Goal: Find specific page/section: Find specific page/section

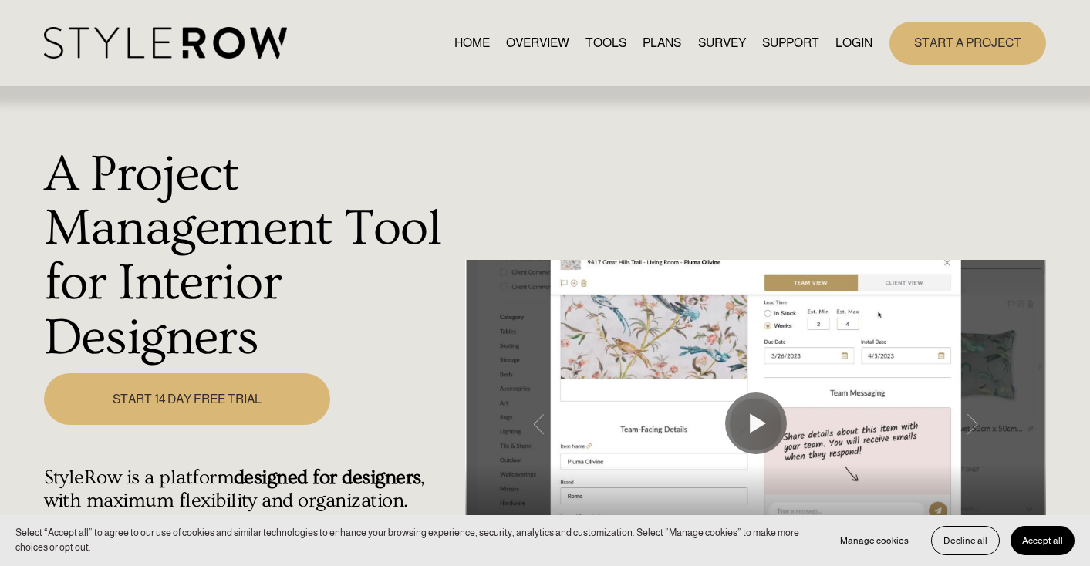
click at [868, 43] on link "LOGIN" at bounding box center [853, 42] width 37 height 21
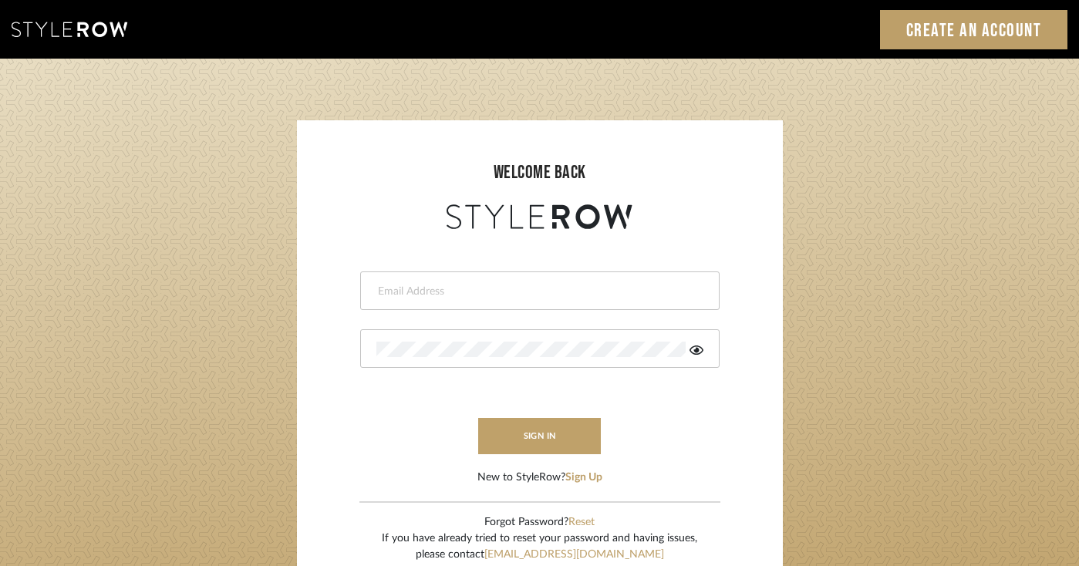
click at [508, 285] on input "email" at bounding box center [537, 291] width 323 height 15
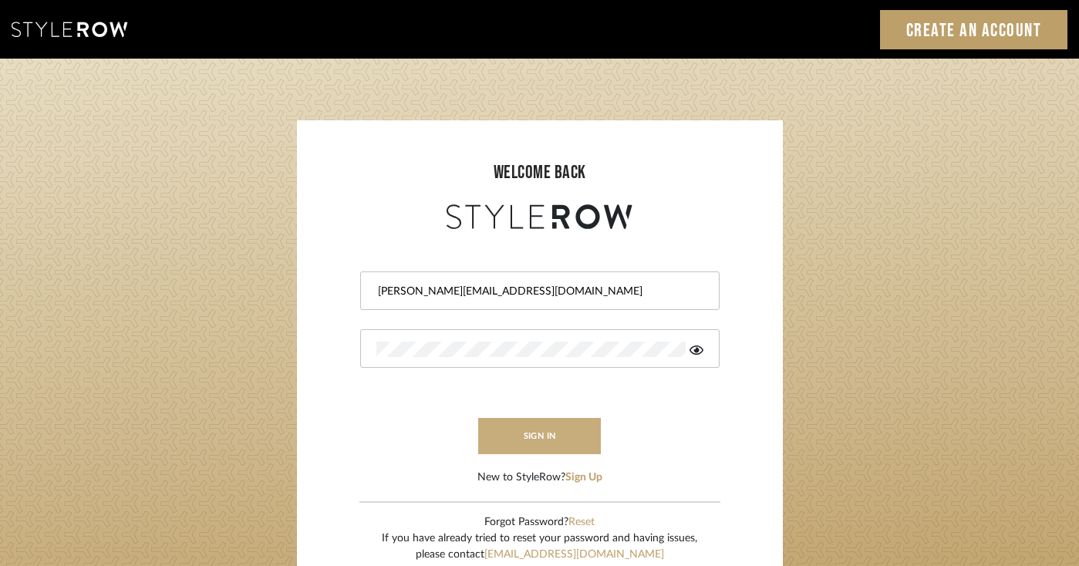
click at [543, 437] on button "sign in" at bounding box center [539, 436] width 123 height 36
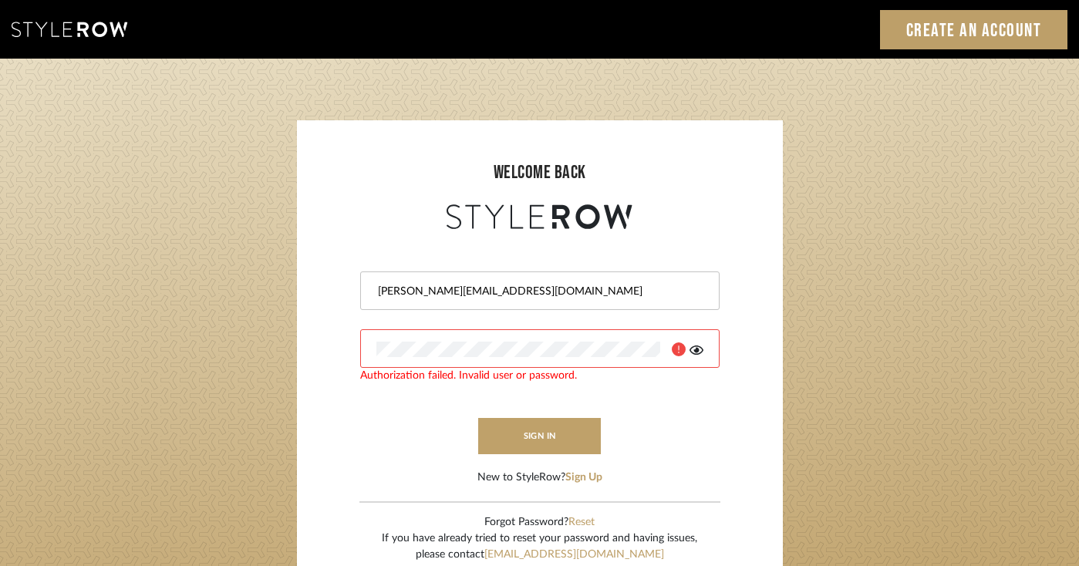
click at [695, 353] on icon at bounding box center [697, 350] width 14 height 12
click at [542, 445] on button "sign in" at bounding box center [539, 436] width 123 height 36
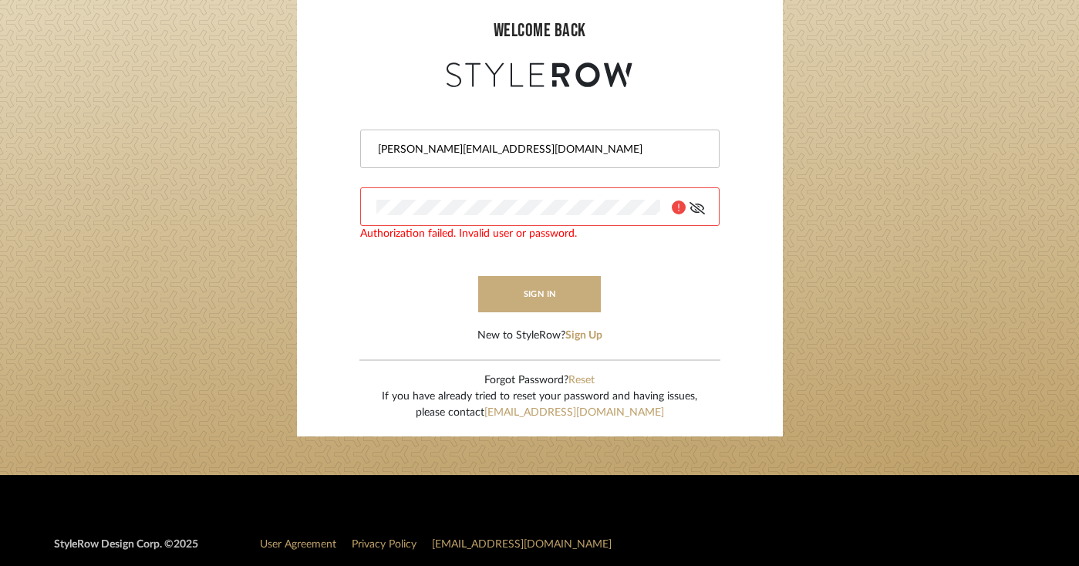
scroll to position [145, 0]
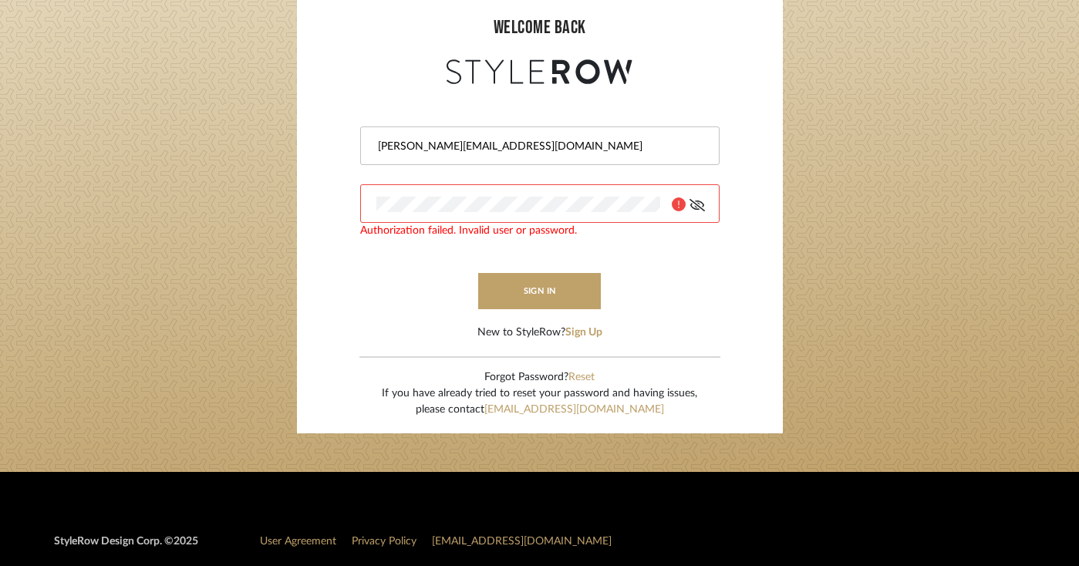
click at [700, 203] on icon at bounding box center [697, 205] width 15 height 12
click at [700, 203] on icon at bounding box center [697, 205] width 14 height 9
click at [512, 295] on button "sign in" at bounding box center [539, 291] width 123 height 36
click at [400, 145] on input "[PERSON_NAME][EMAIL_ADDRESS][DOMAIN_NAME]" at bounding box center [537, 146] width 323 height 15
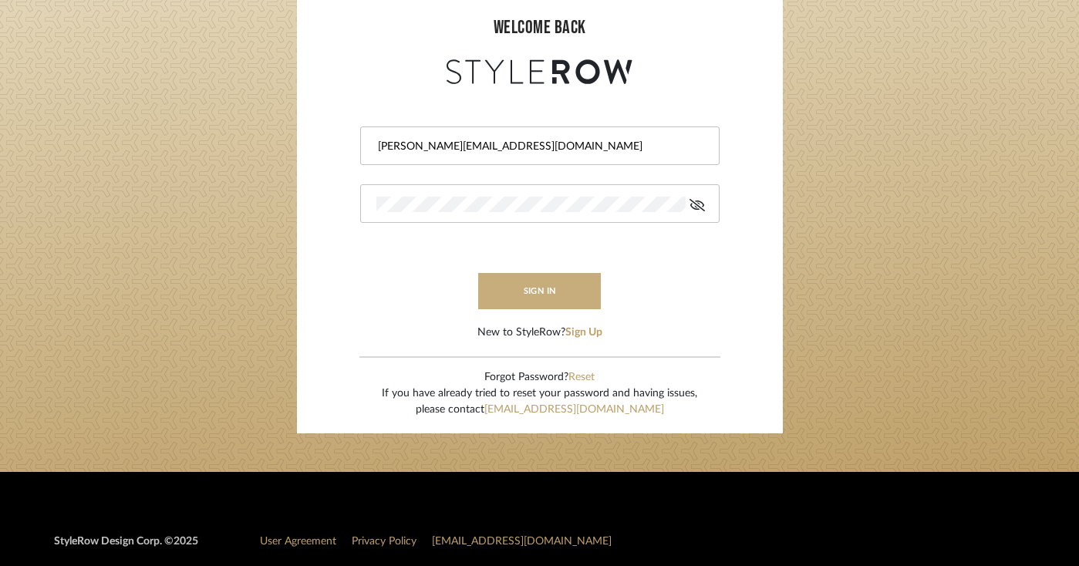
type input "[PERSON_NAME][EMAIL_ADDRESS][DOMAIN_NAME]"
click at [574, 294] on button "sign in" at bounding box center [539, 291] width 123 height 36
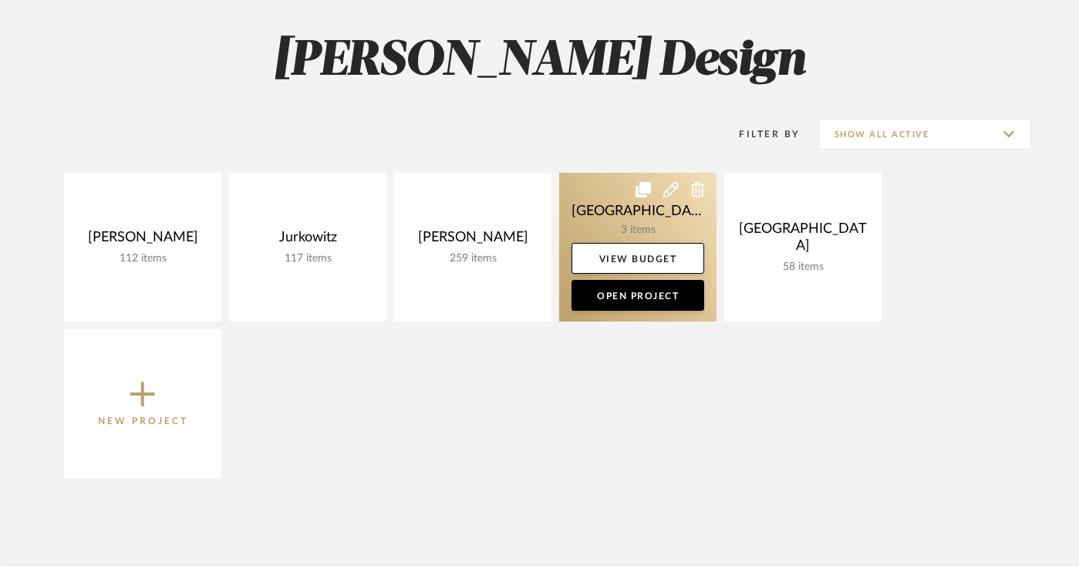
scroll to position [231, 0]
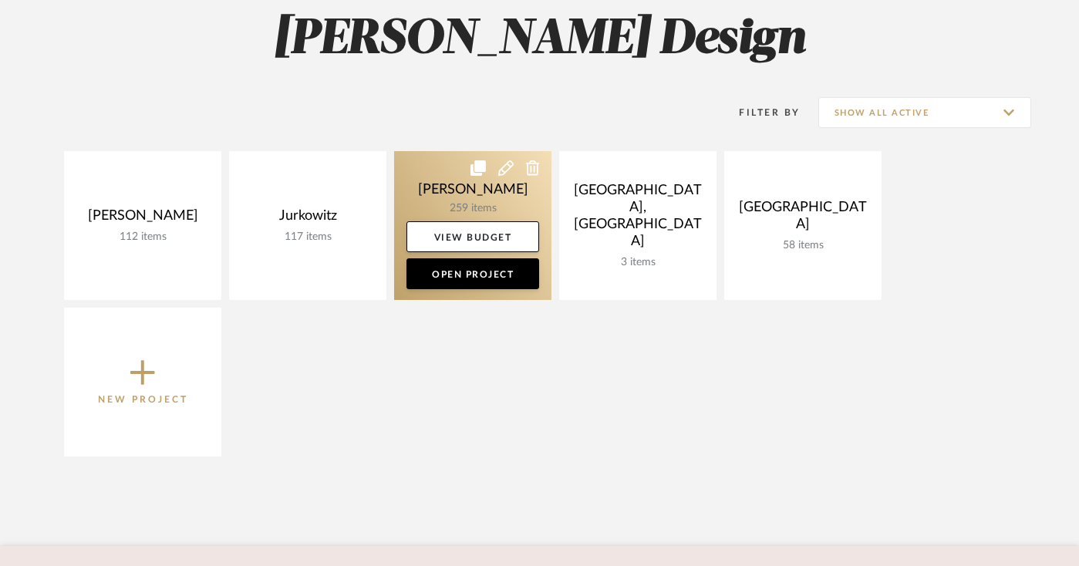
click at [495, 201] on link at bounding box center [472, 225] width 157 height 149
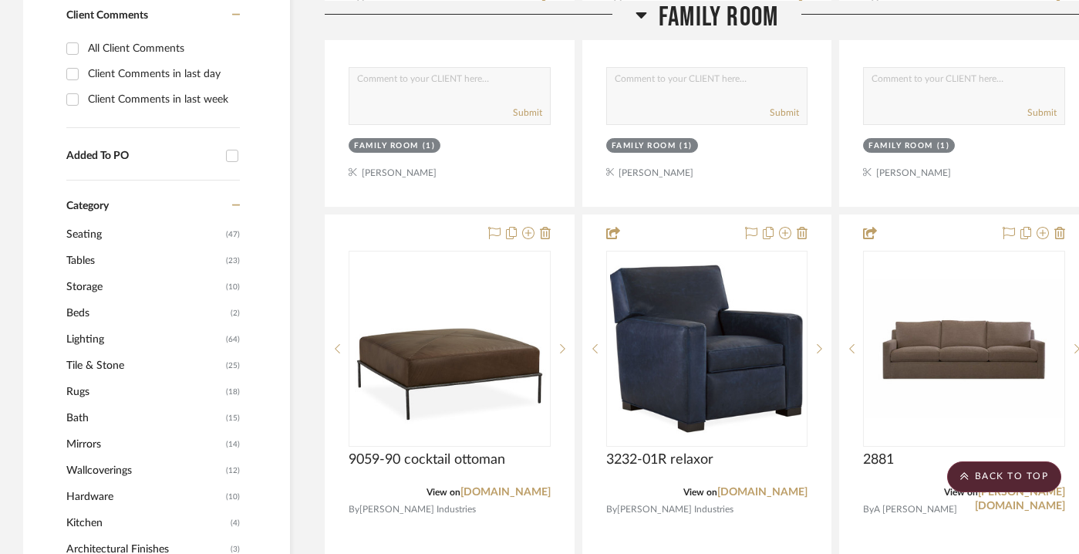
scroll to position [893, 0]
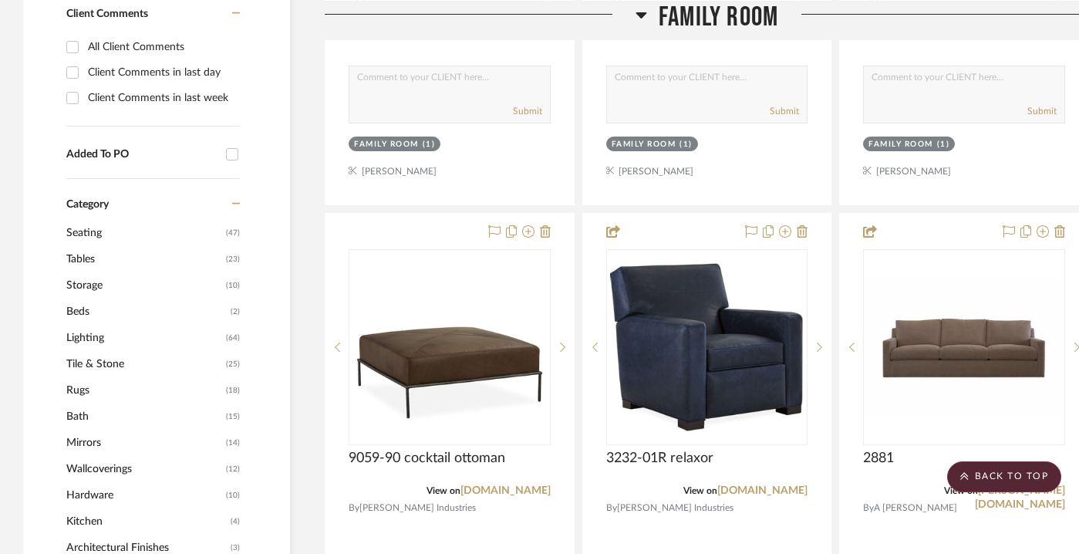
click at [216, 232] on span "Seating" at bounding box center [144, 233] width 156 height 26
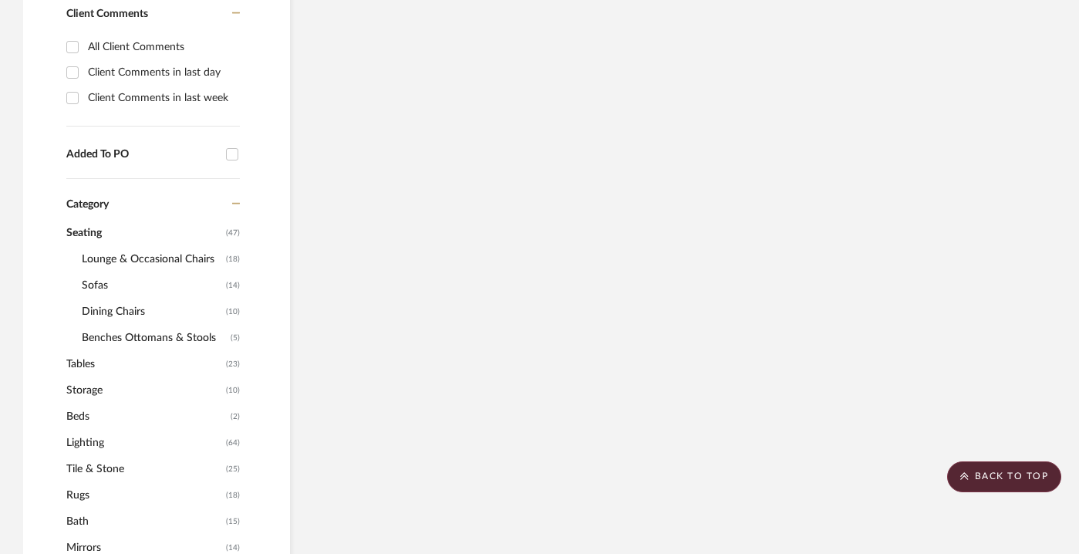
scroll to position [780, 0]
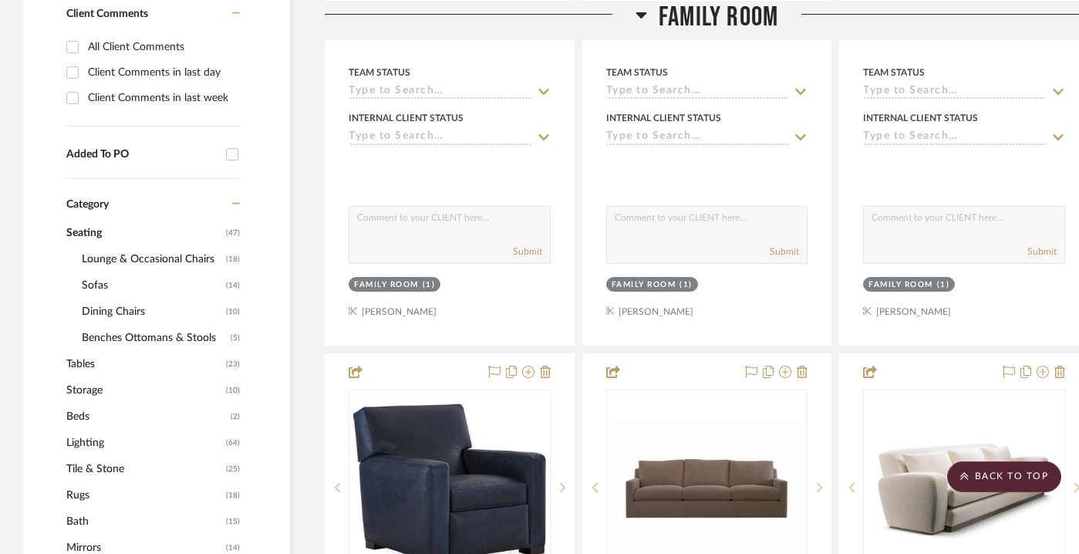
click at [198, 314] on span "Dining Chairs" at bounding box center [152, 312] width 140 height 26
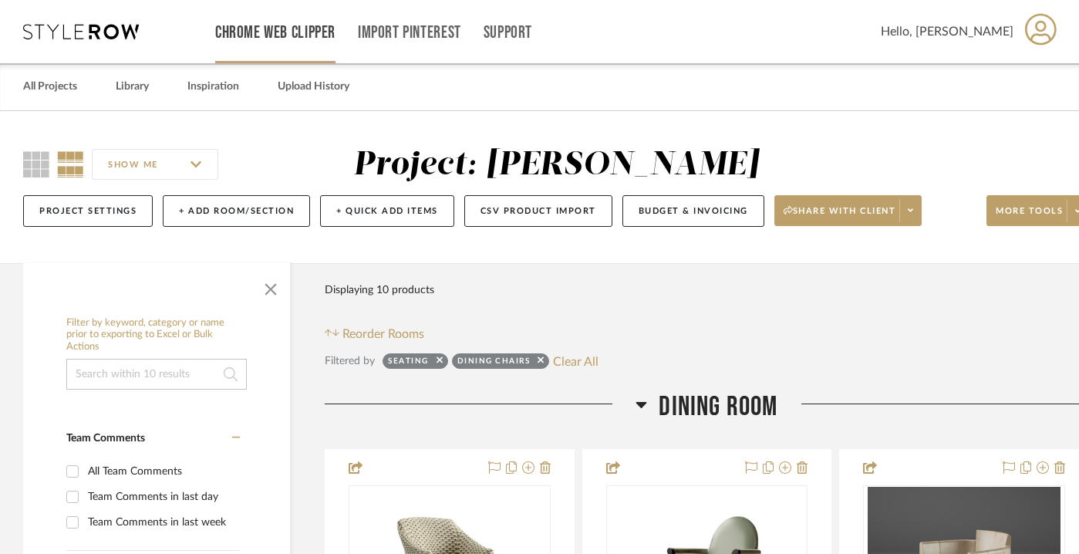
click at [309, 29] on link "Chrome Web Clipper" at bounding box center [275, 32] width 120 height 13
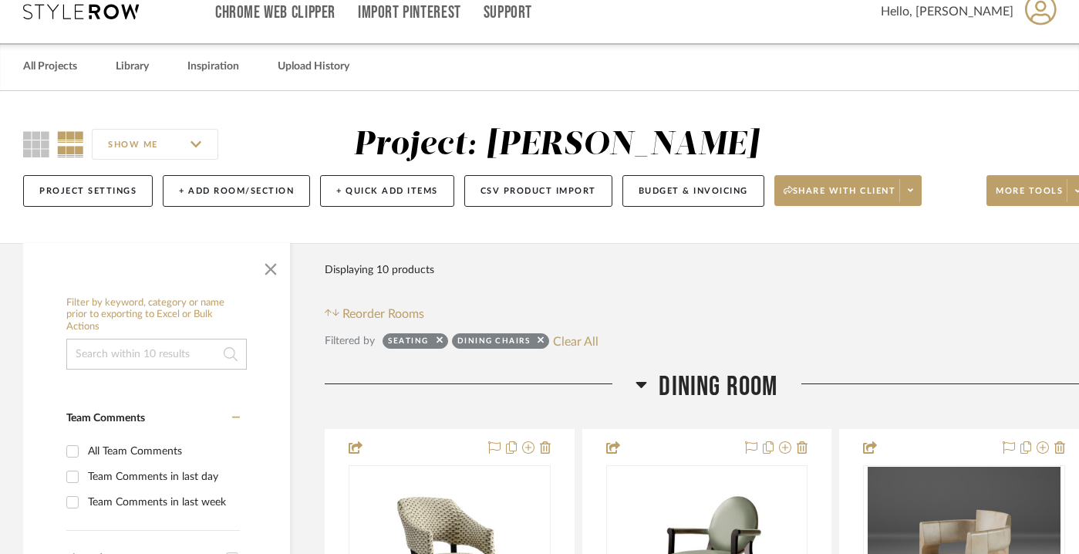
scroll to position [22, 0]
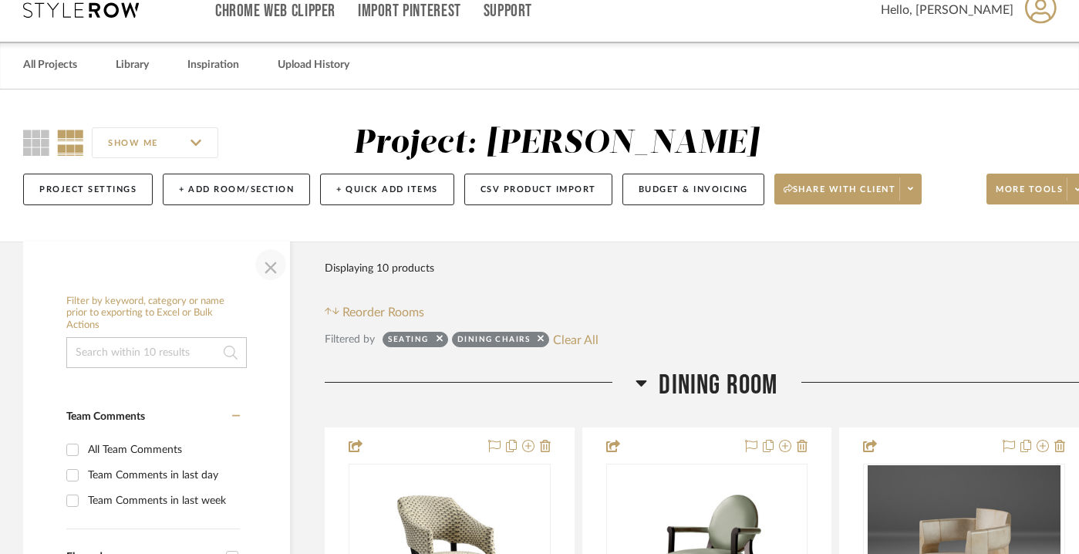
click at [272, 268] on span "button" at bounding box center [270, 264] width 37 height 37
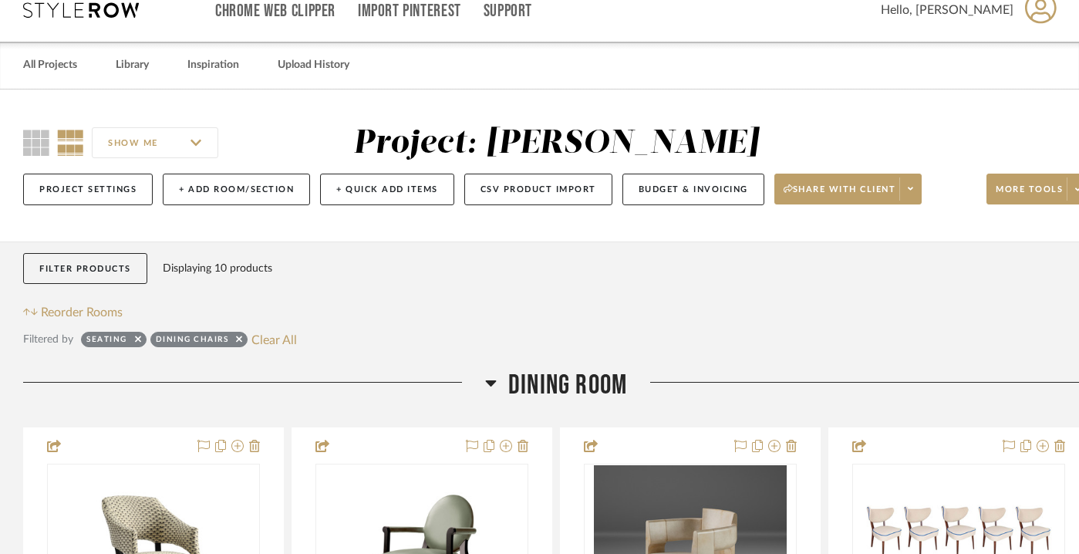
scroll to position [53, 0]
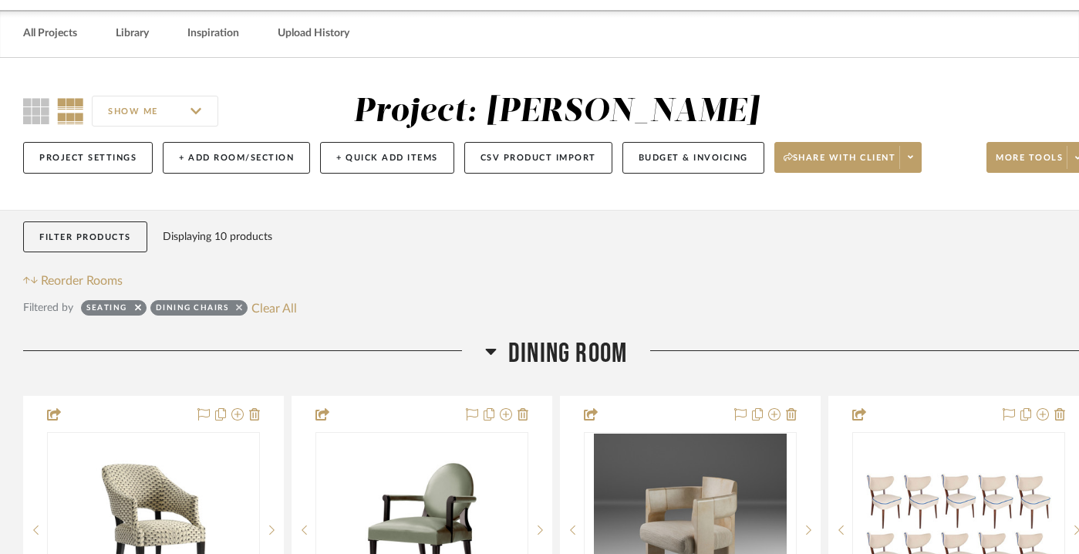
click at [237, 307] on icon at bounding box center [239, 307] width 6 height 6
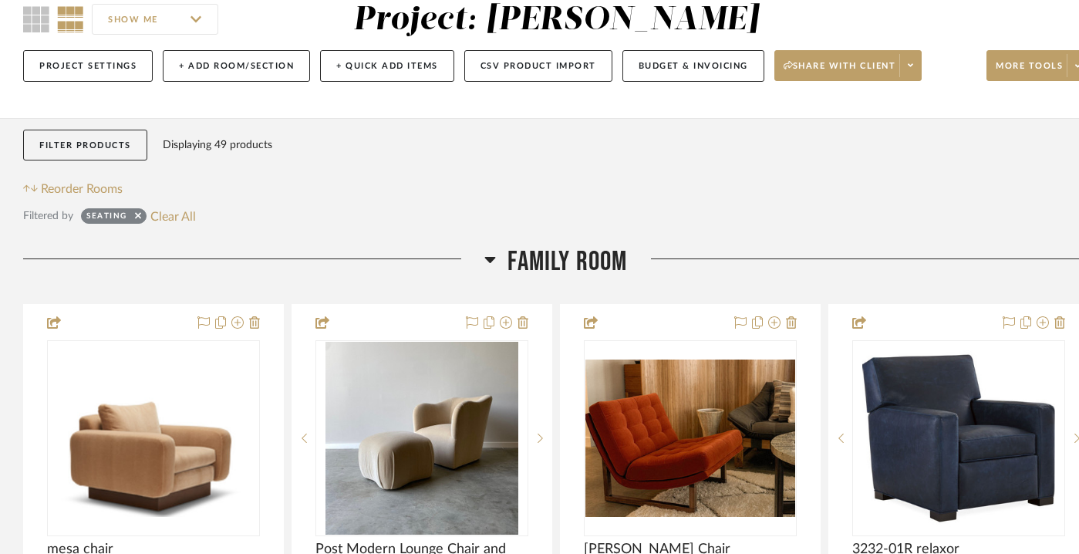
scroll to position [147, 0]
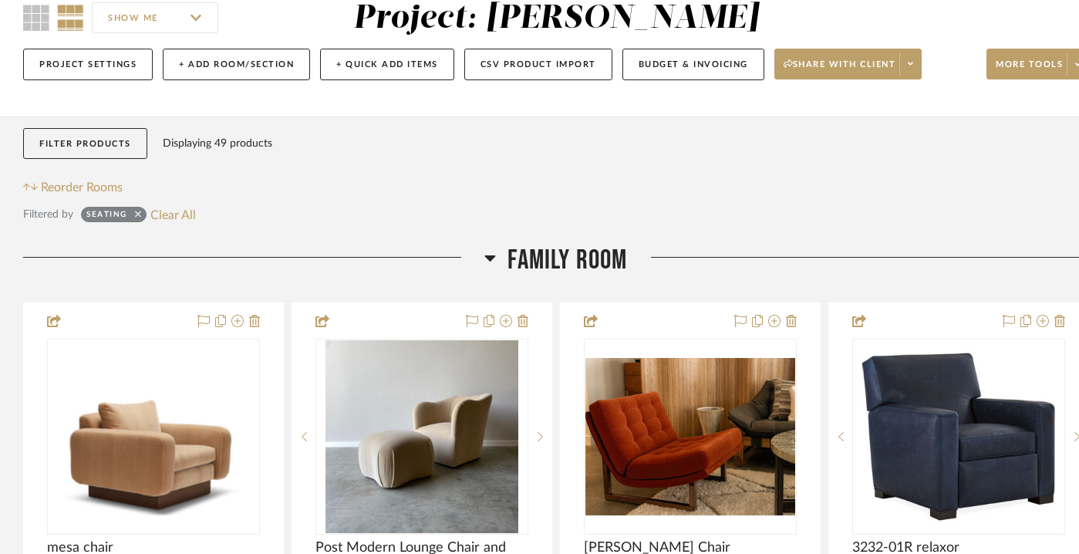
click at [135, 213] on icon at bounding box center [138, 214] width 6 height 10
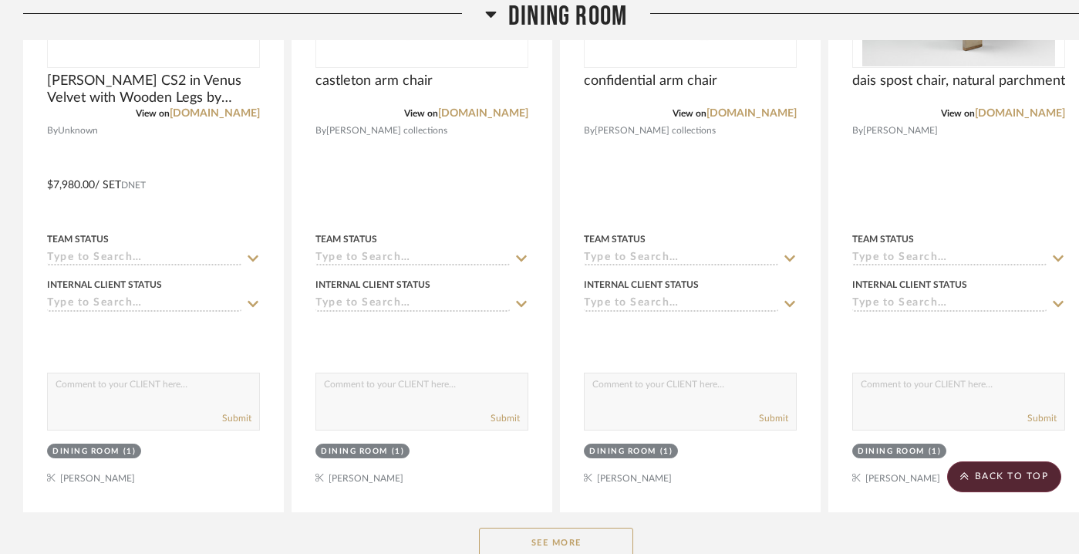
scroll to position [1946, 0]
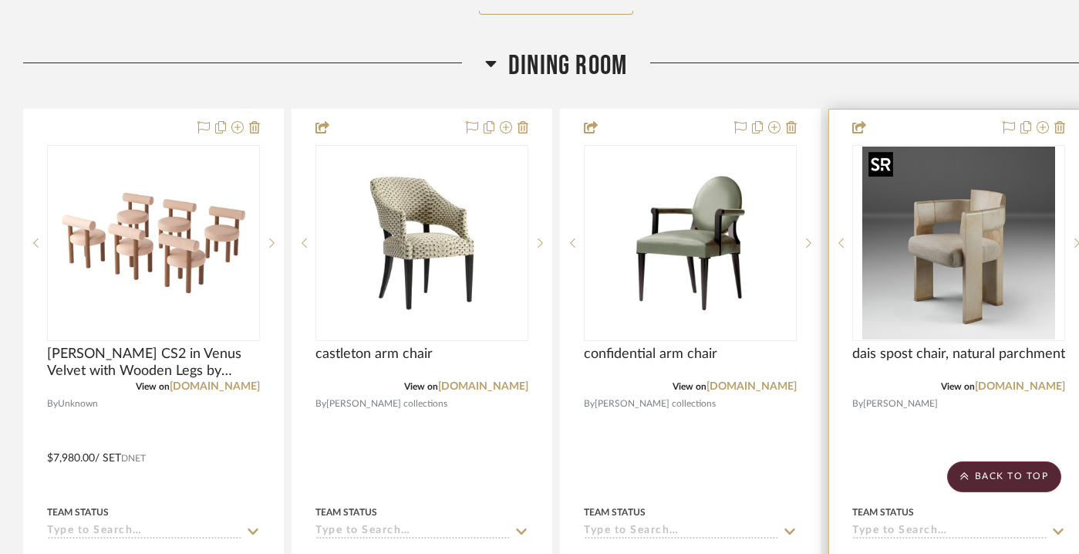
click at [907, 250] on img "0" at bounding box center [958, 243] width 193 height 193
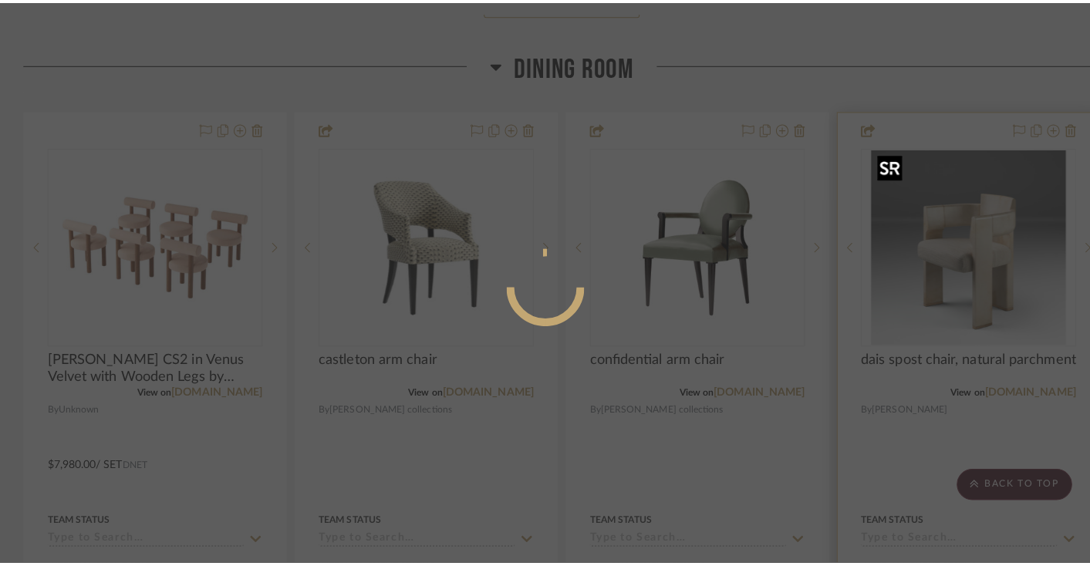
scroll to position [0, 0]
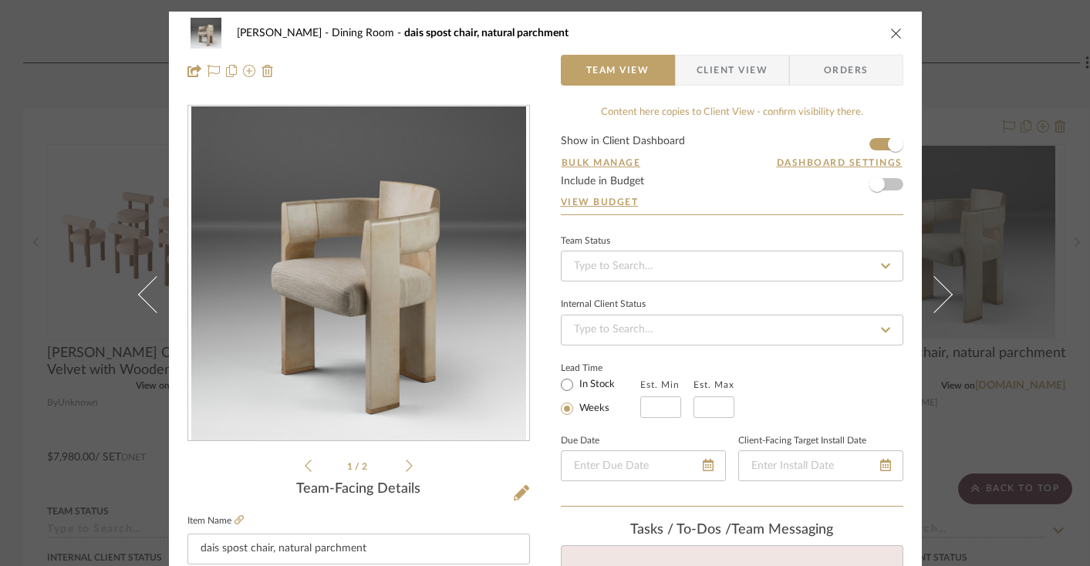
click at [896, 28] on icon "close" at bounding box center [896, 33] width 12 height 12
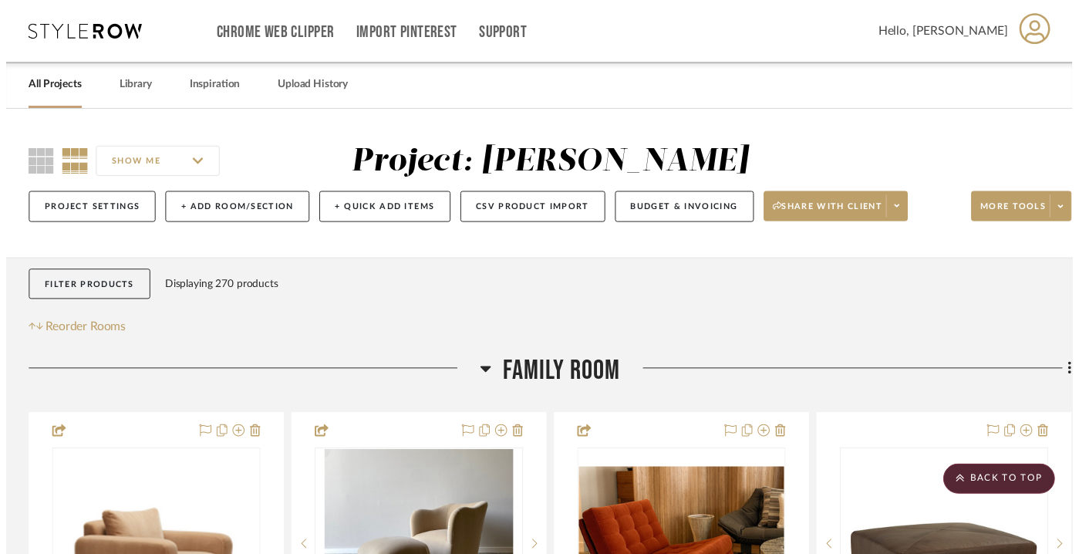
scroll to position [1946, 0]
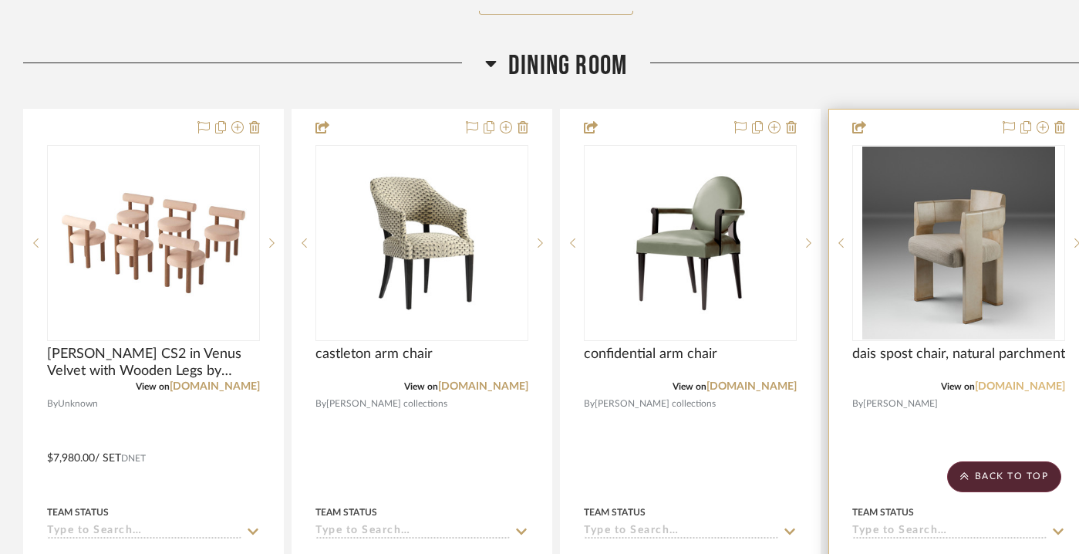
click at [1030, 383] on link "alexanderlamont.com" at bounding box center [1020, 386] width 90 height 11
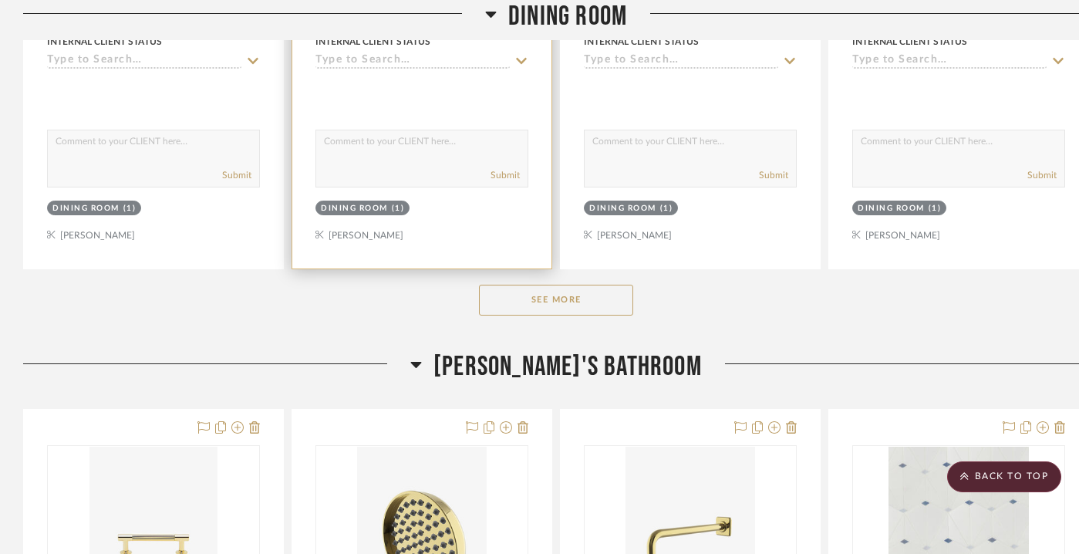
scroll to position [2496, 0]
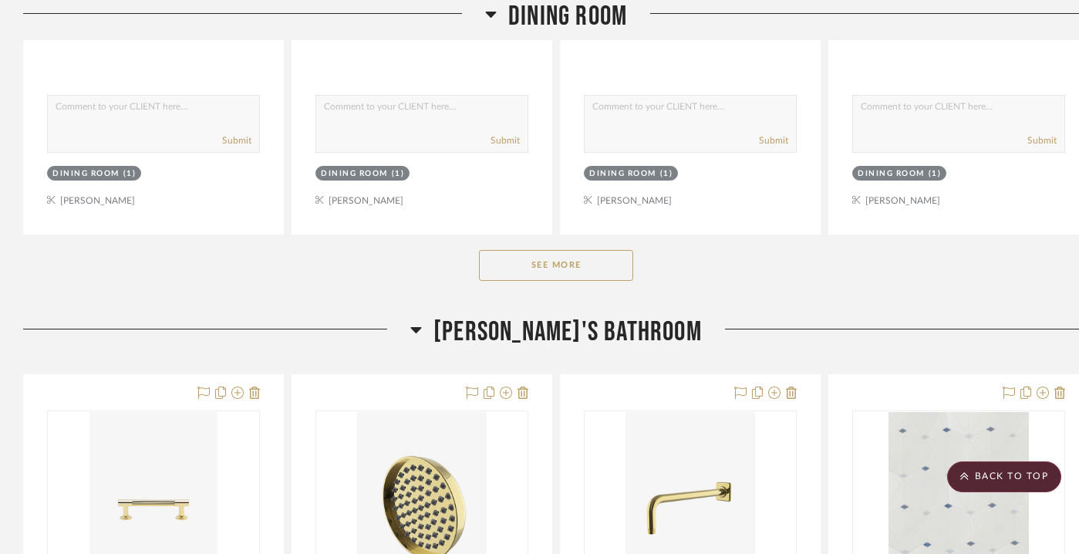
click at [545, 264] on button "See More" at bounding box center [556, 265] width 154 height 31
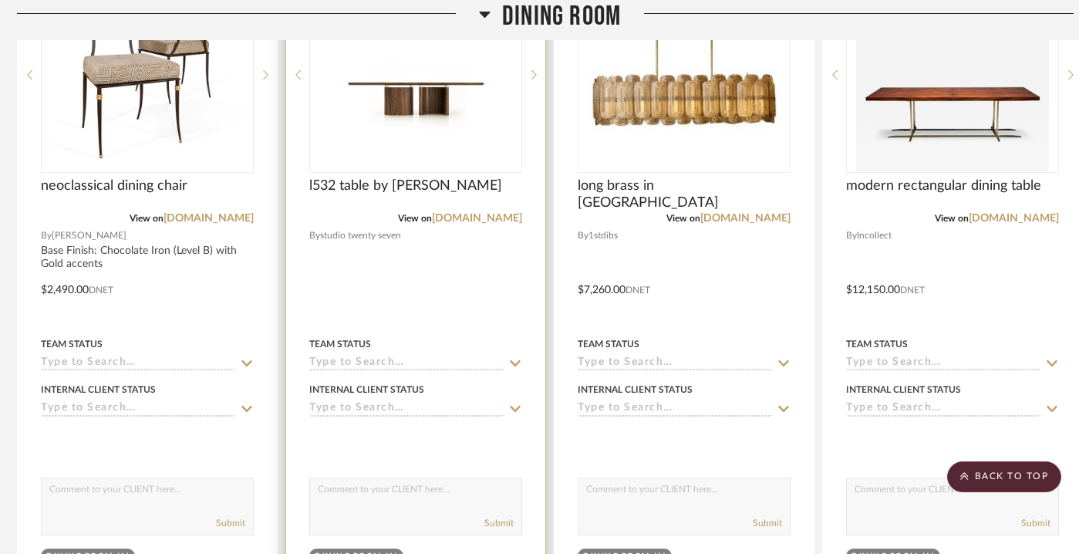
scroll to position [4813, 6]
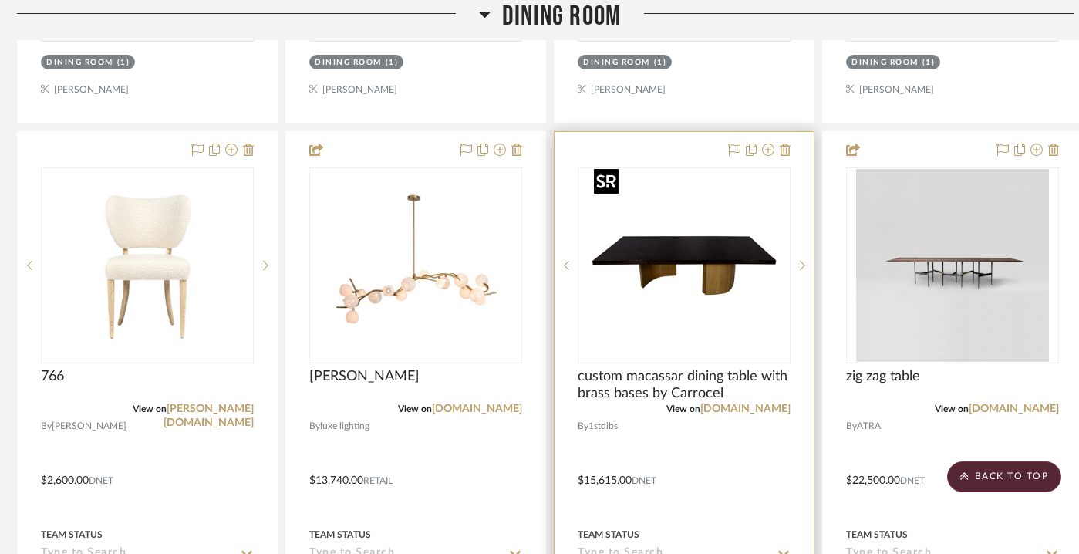
click at [652, 272] on img "0" at bounding box center [684, 265] width 193 height 193
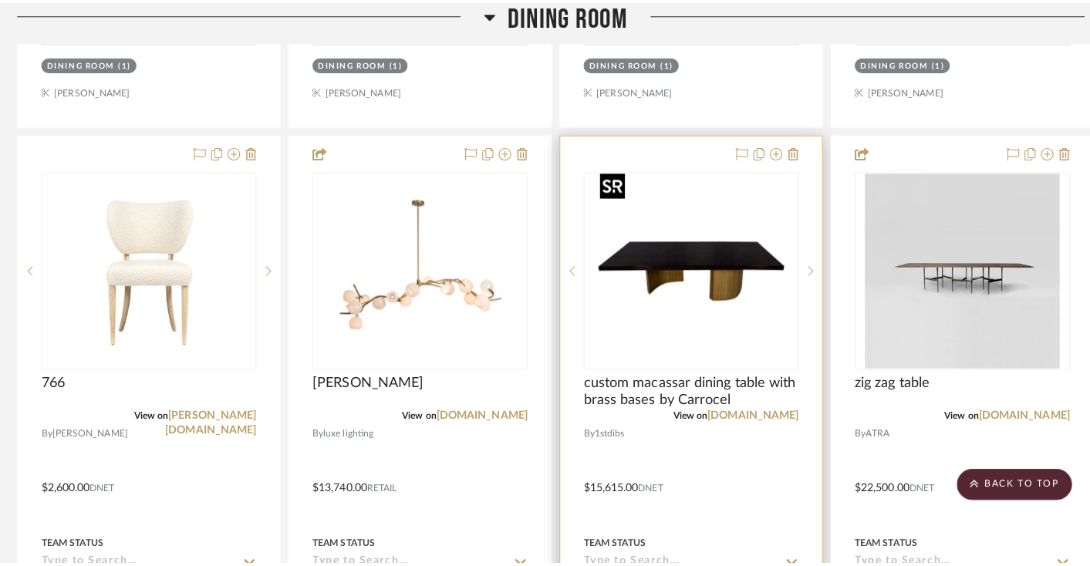
scroll to position [0, 0]
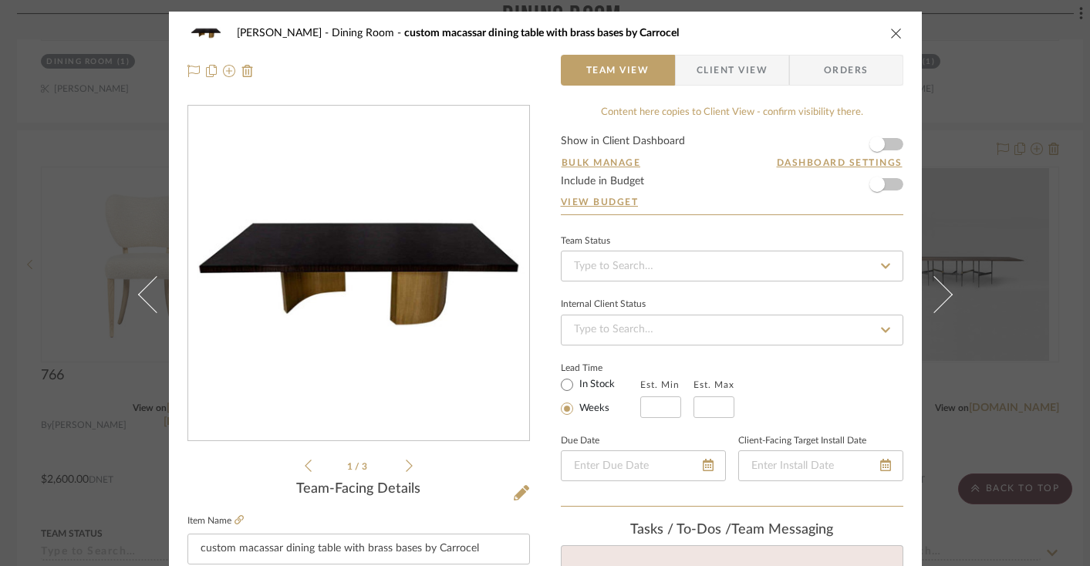
click at [892, 35] on icon "close" at bounding box center [896, 33] width 12 height 12
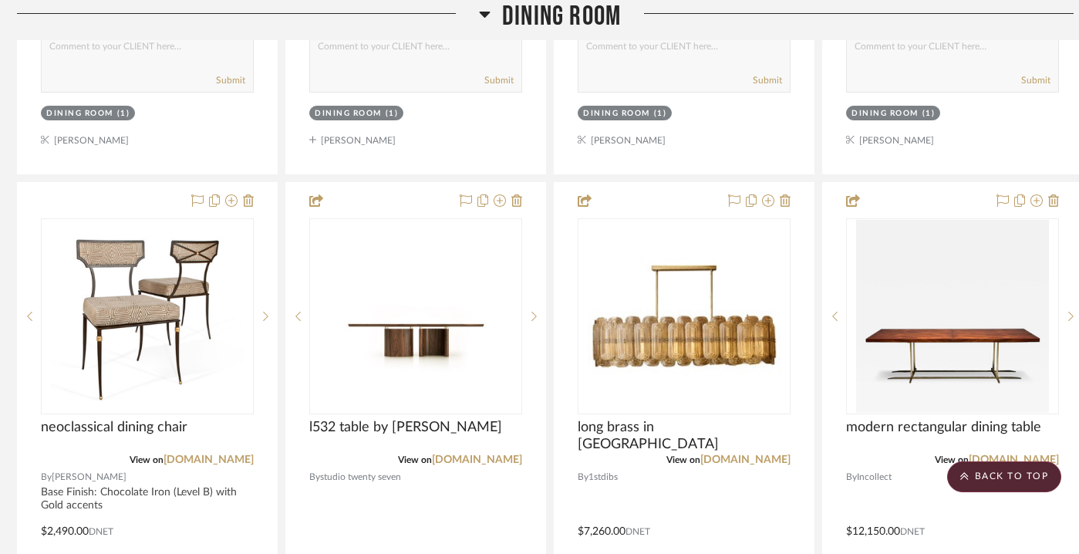
scroll to position [4609, 7]
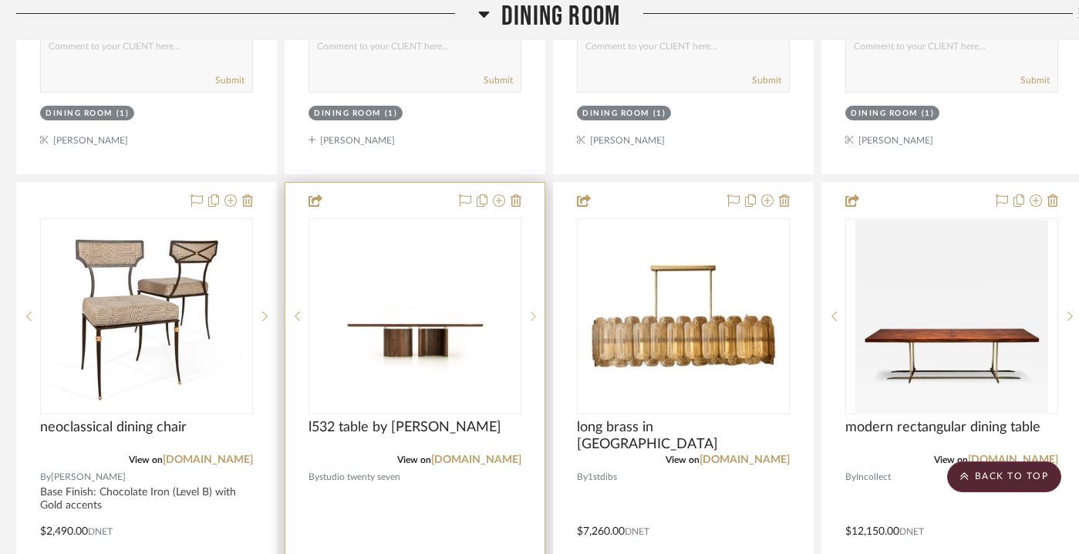
click at [532, 311] on icon at bounding box center [533, 316] width 5 height 11
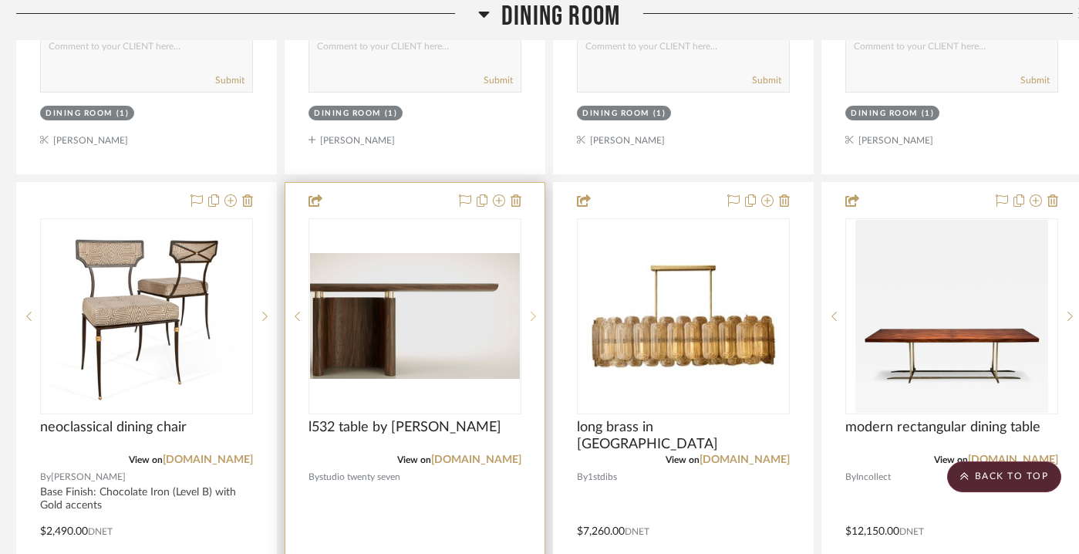
click at [532, 311] on icon at bounding box center [533, 316] width 5 height 11
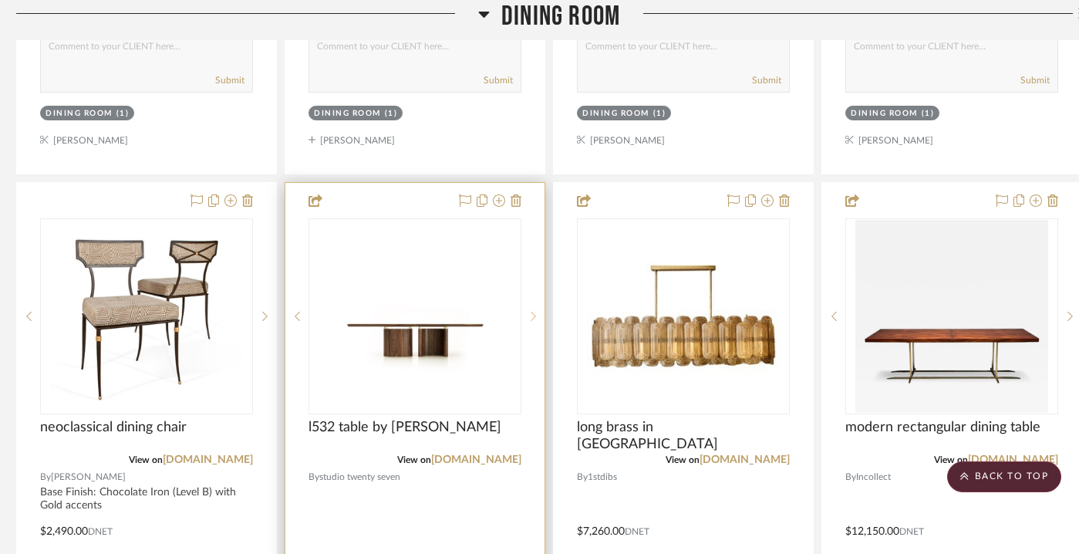
click at [532, 311] on icon at bounding box center [533, 316] width 5 height 11
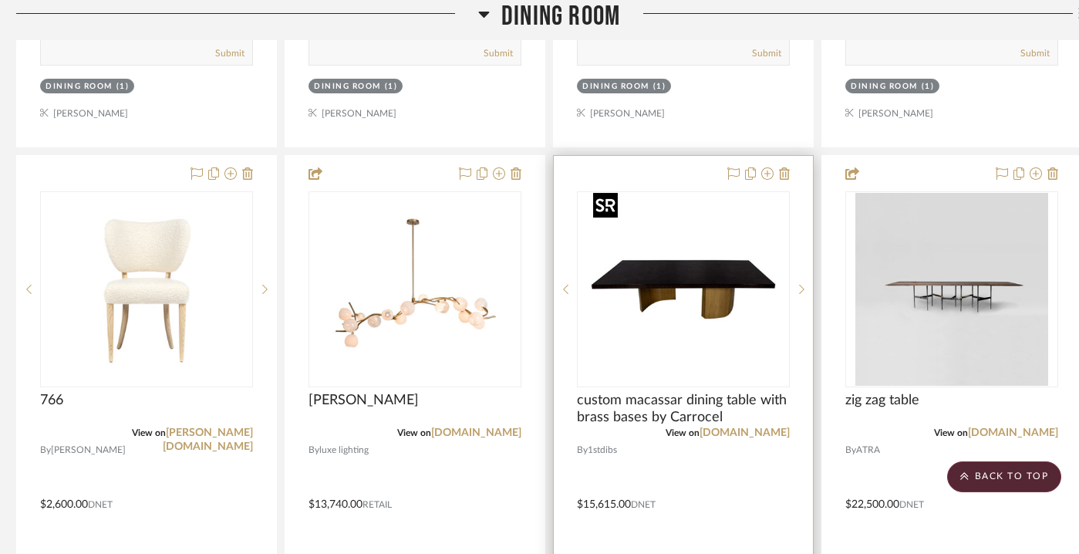
click at [648, 299] on img "0" at bounding box center [683, 289] width 193 height 193
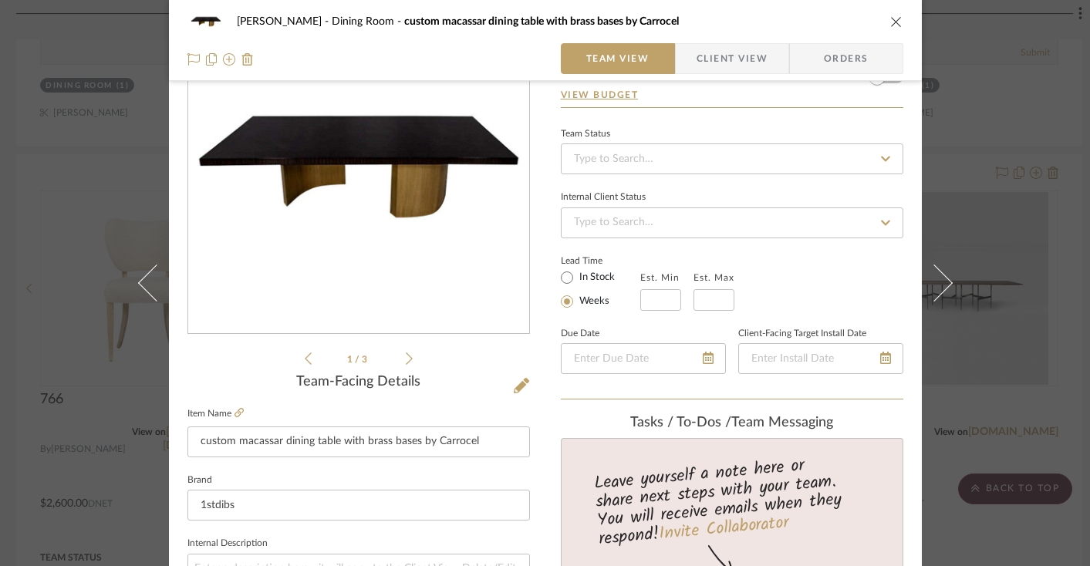
scroll to position [2, 0]
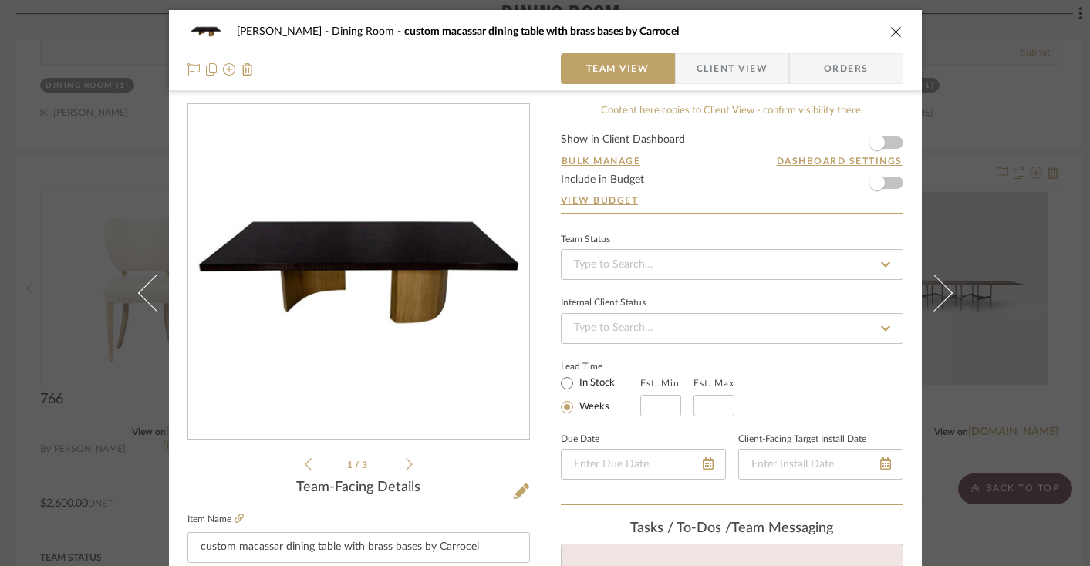
click at [362, 308] on img "0" at bounding box center [358, 272] width 335 height 335
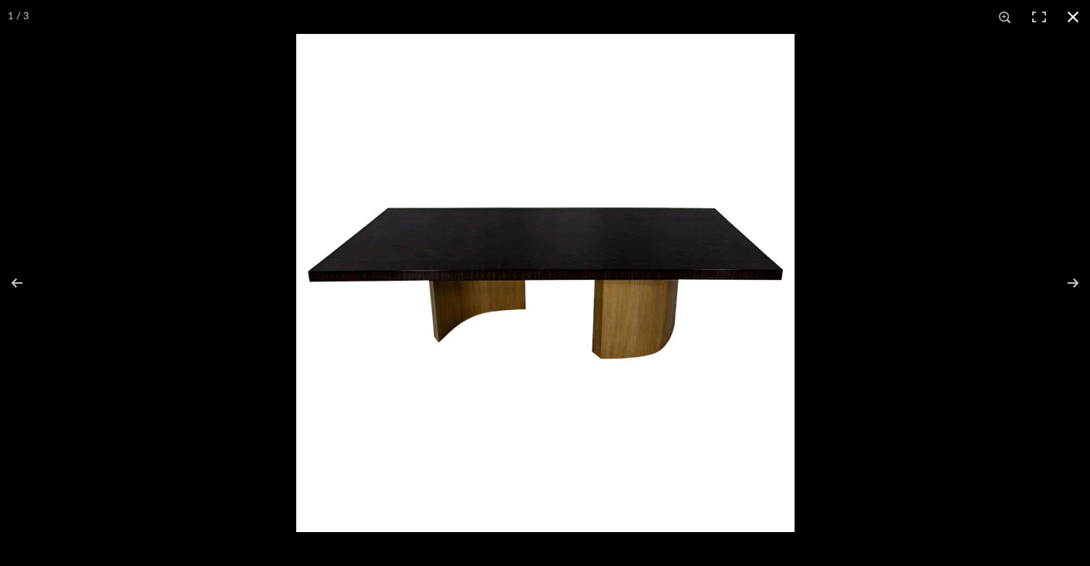
click at [855, 208] on div at bounding box center [841, 317] width 1090 height 566
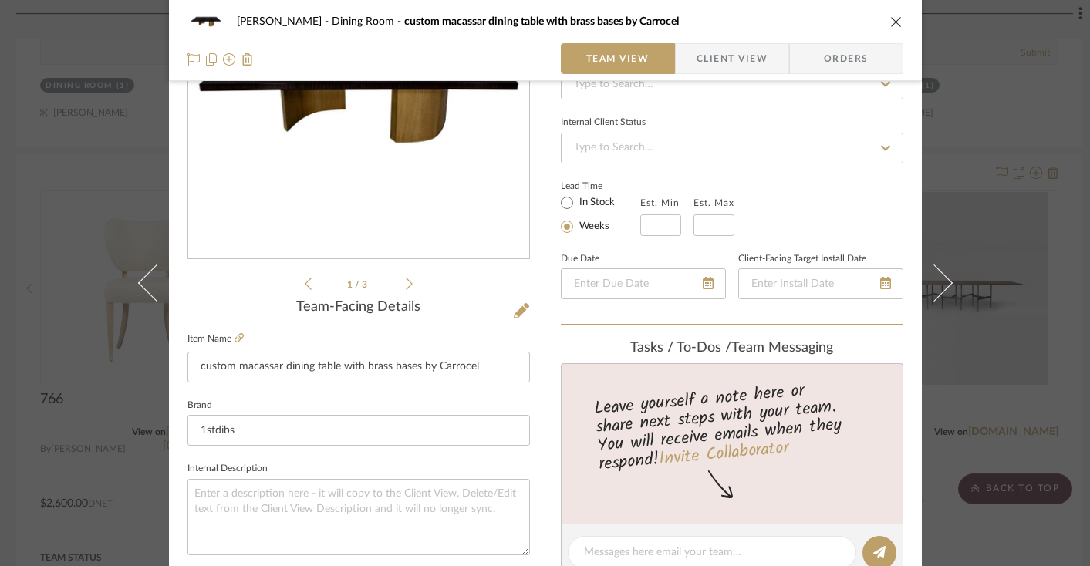
scroll to position [183, 0]
click at [467, 367] on input "custom macassar dining table with brass bases by Carrocel" at bounding box center [358, 366] width 343 height 31
